Goal: Task Accomplishment & Management: Manage account settings

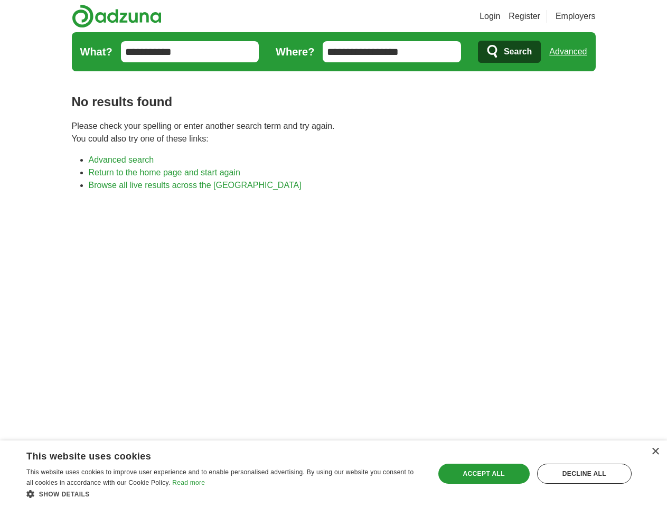
click at [500, 16] on link "Login" at bounding box center [490, 16] width 21 height 13
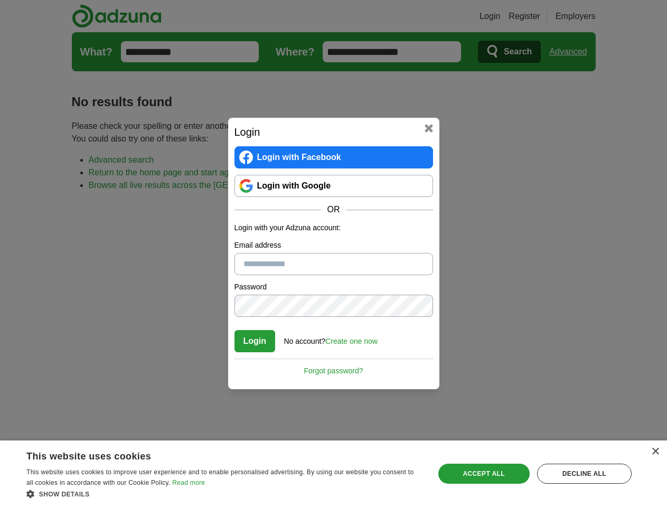
click at [572, 52] on div "Login Login with Facebook Login with Google OR Login with your Adzuna account: …" at bounding box center [333, 253] width 667 height 507
click at [655, 452] on div "×" at bounding box center [655, 452] width 8 height 8
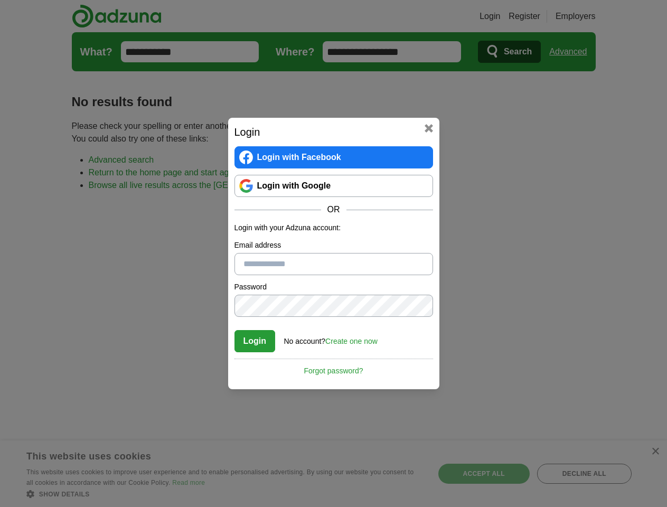
click at [224, 494] on div "Login Login with Facebook Login with Google OR Login with your Adzuna account: …" at bounding box center [333, 253] width 667 height 507
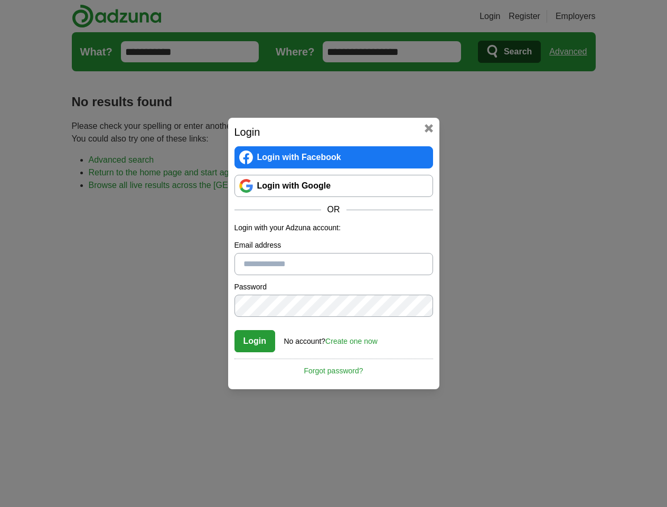
click at [484, 474] on div "Login Login with Facebook Login with Google OR Login with your Adzuna account: …" at bounding box center [333, 253] width 667 height 507
click at [584, 474] on div "Login Login with Facebook Login with Google OR Login with your Adzuna account: …" at bounding box center [333, 253] width 667 height 507
click at [33, 504] on div "Login Login with Facebook Login with Google OR Login with your Adzuna account: …" at bounding box center [333, 253] width 667 height 507
click at [143, 504] on div "Login Login with Facebook Login with Google OR Login with your Adzuna account: …" at bounding box center [333, 253] width 667 height 507
click at [227, 504] on div "Login Login with Facebook Login with Google OR Login with your Adzuna account: …" at bounding box center [333, 253] width 667 height 507
